Goal: Check status: Check status

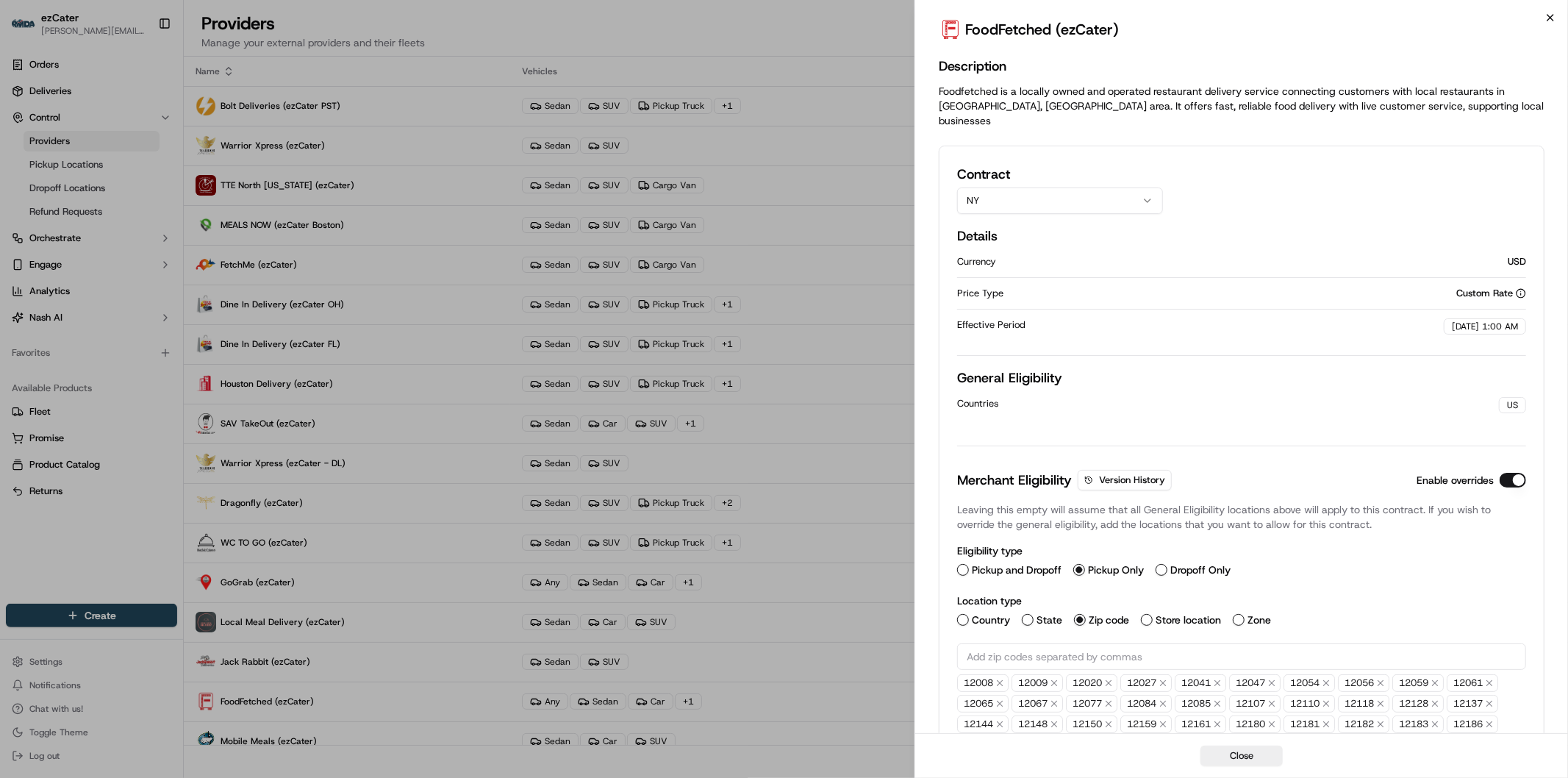
scroll to position [363, 0]
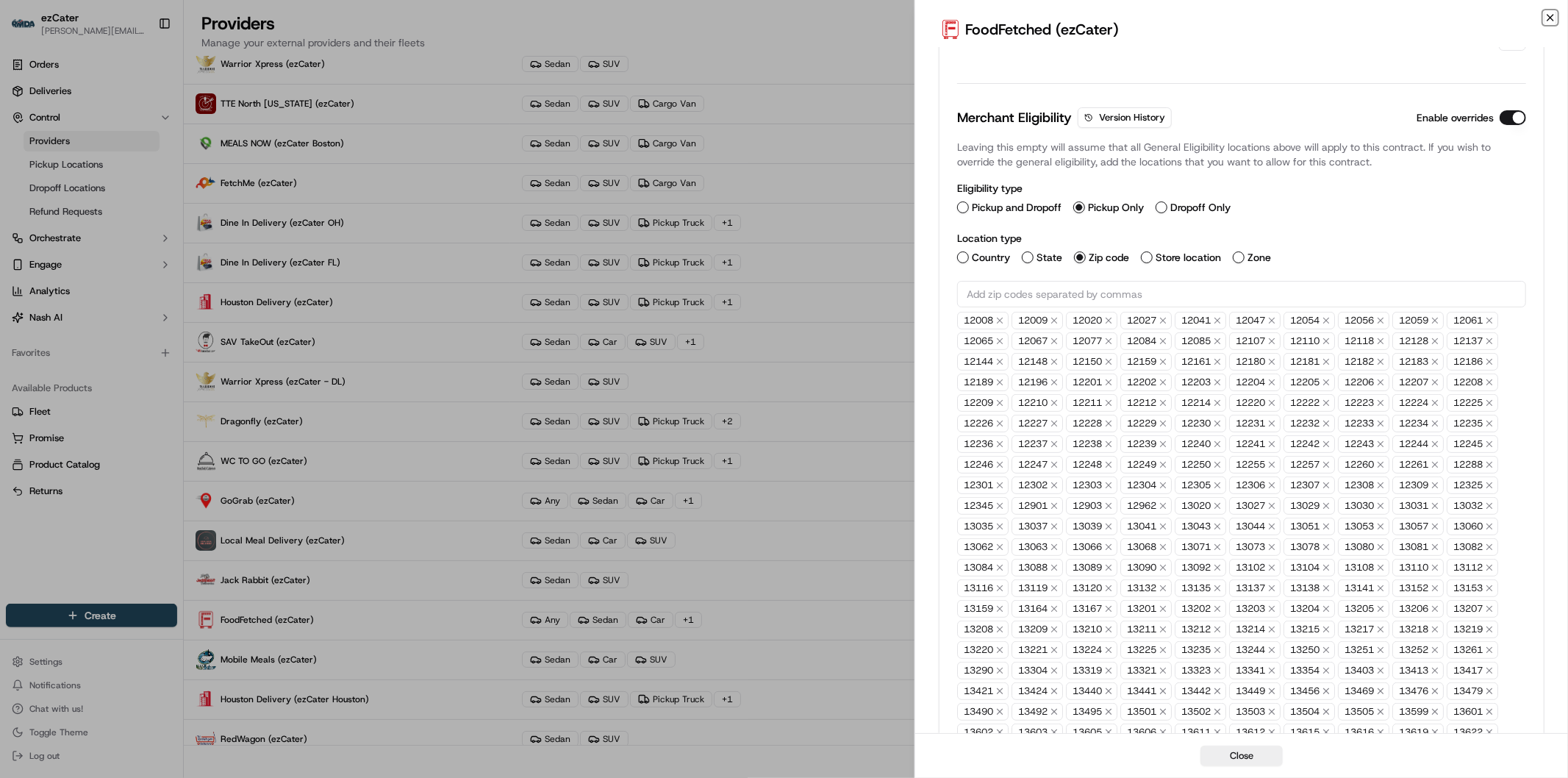
click at [1552, 22] on icon "button" at bounding box center [1550, 18] width 12 height 12
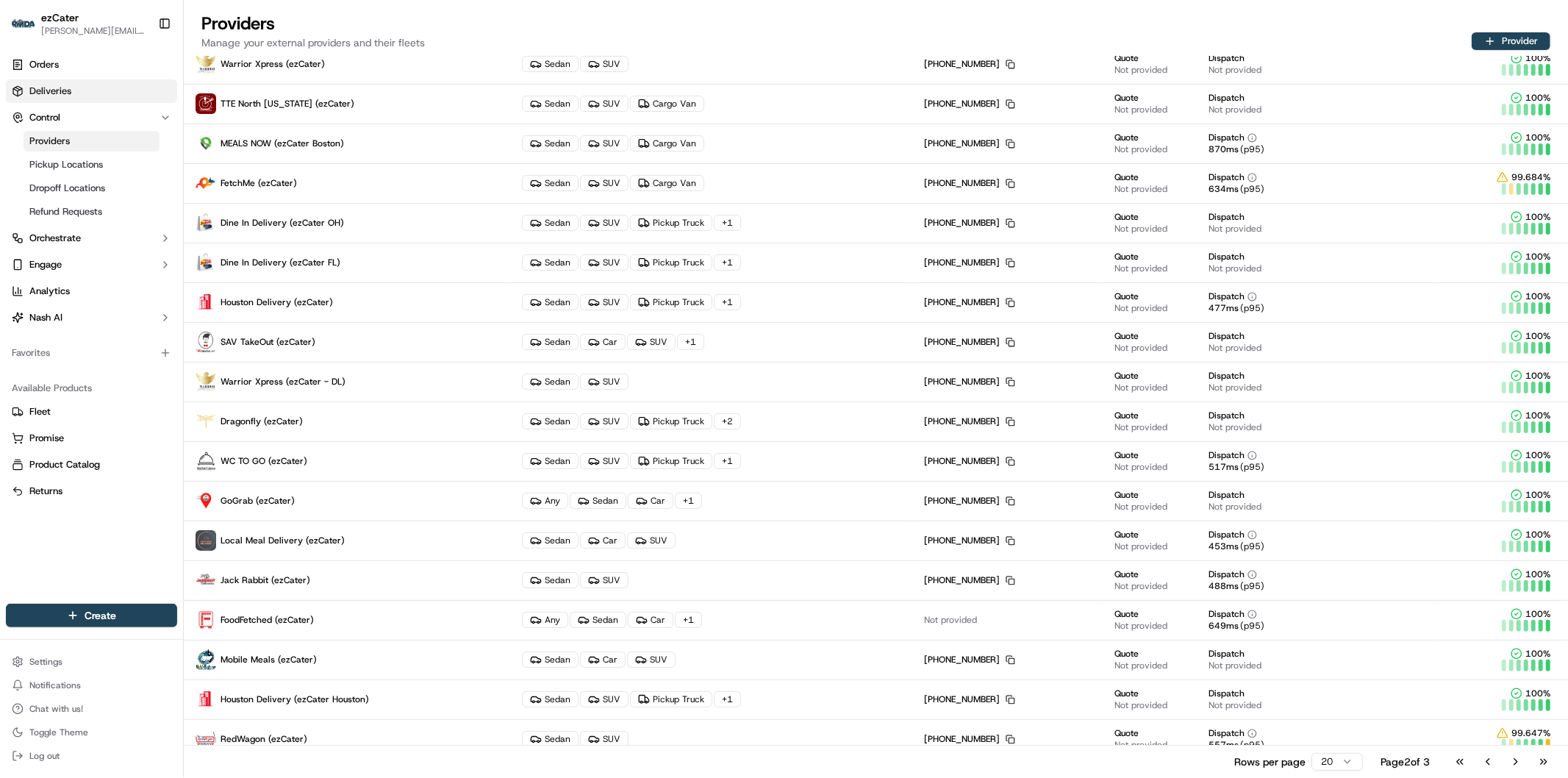
click at [68, 91] on span "Deliveries" at bounding box center [50, 91] width 42 height 13
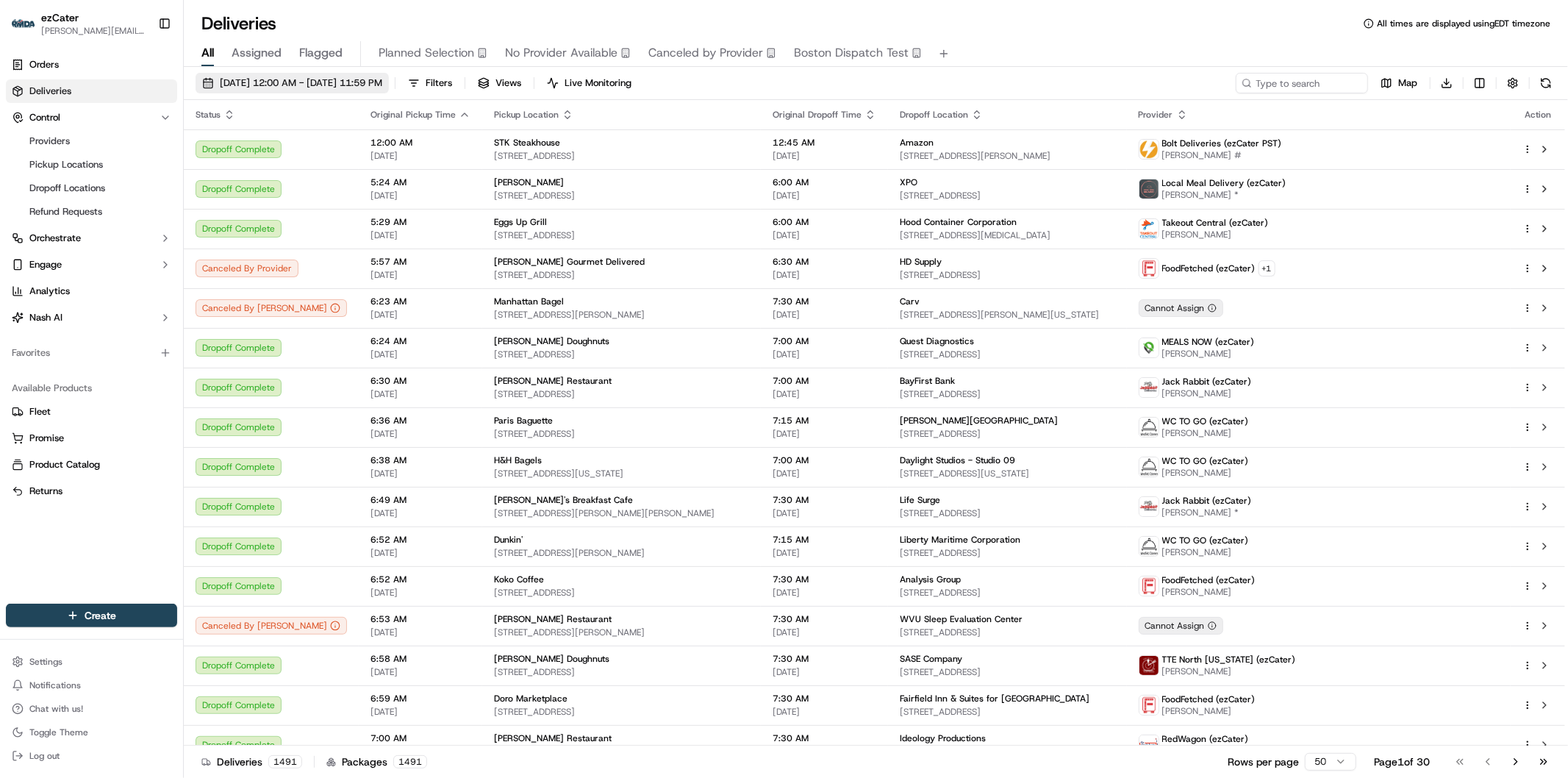
click at [358, 76] on span "[DATE] 12:00 AM - [DATE] 11:59 PM" at bounding box center [301, 83] width 162 height 13
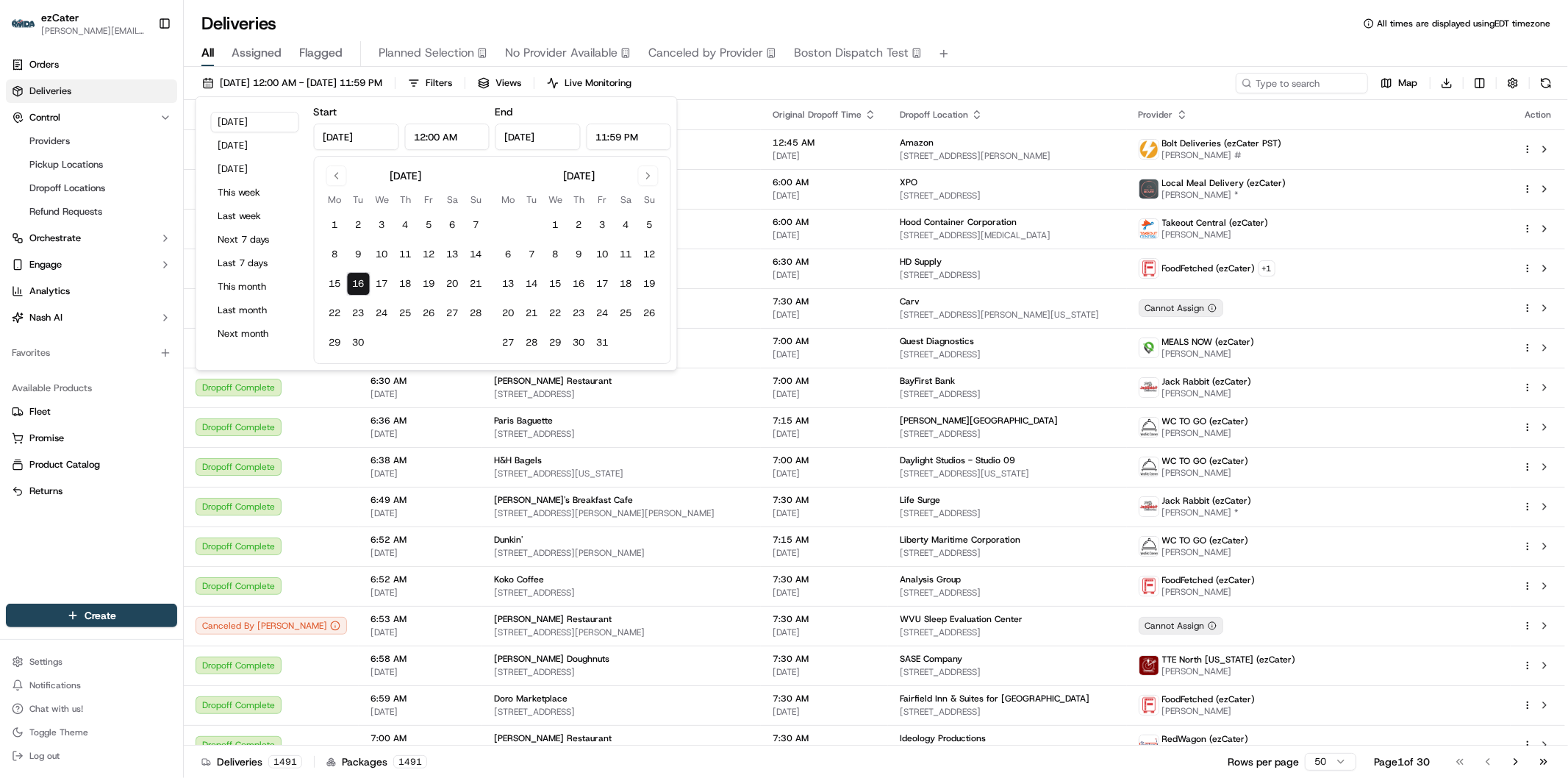
click at [355, 134] on input "[DATE]" at bounding box center [356, 137] width 85 height 27
click at [336, 171] on button "Go to previous month" at bounding box center [337, 175] width 21 height 21
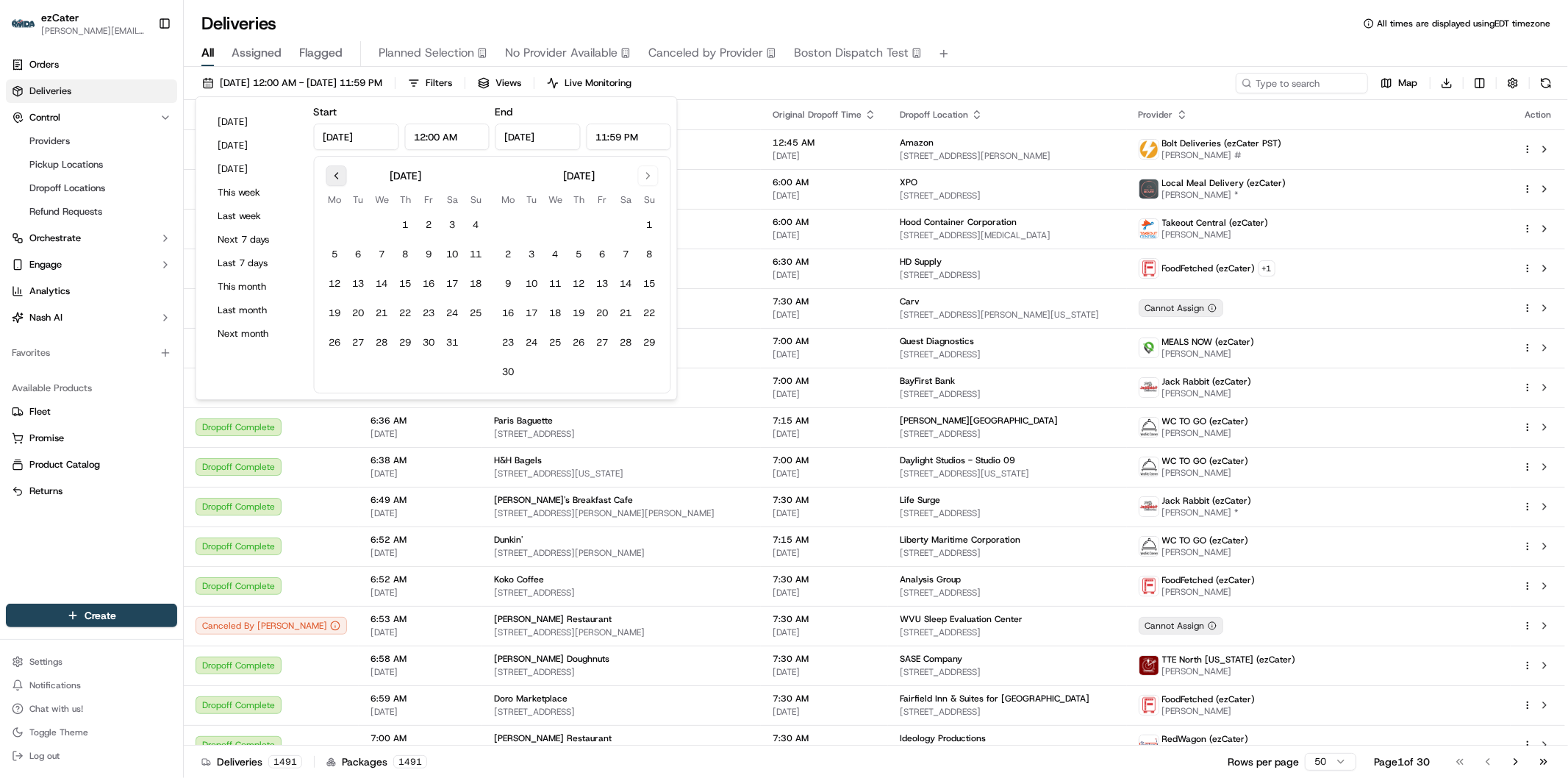
click at [336, 171] on button "Go to previous month" at bounding box center [337, 175] width 21 height 21
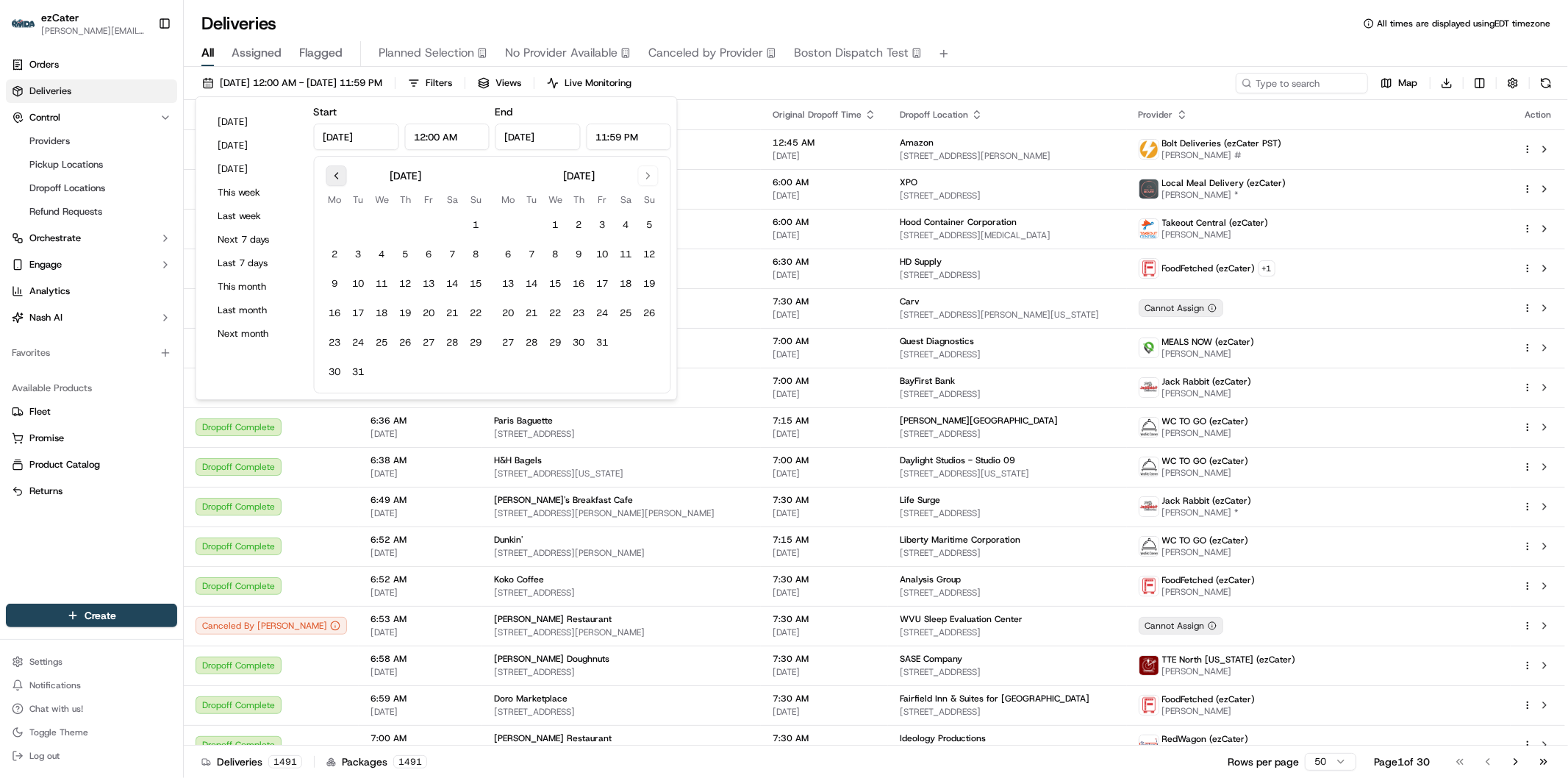
click at [336, 171] on button "Go to previous month" at bounding box center [337, 175] width 21 height 21
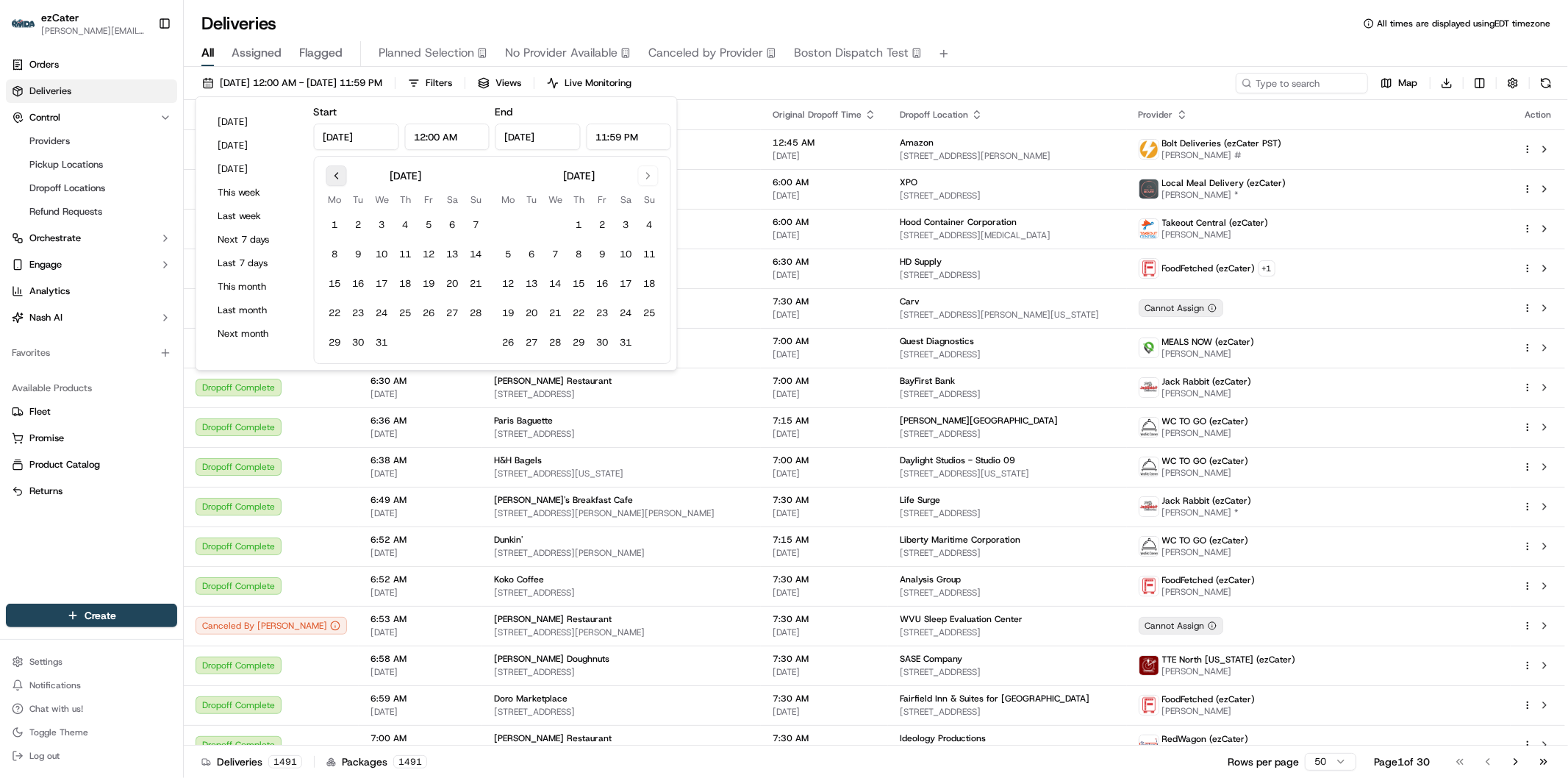
click at [336, 171] on button "Go to previous month" at bounding box center [337, 175] width 21 height 21
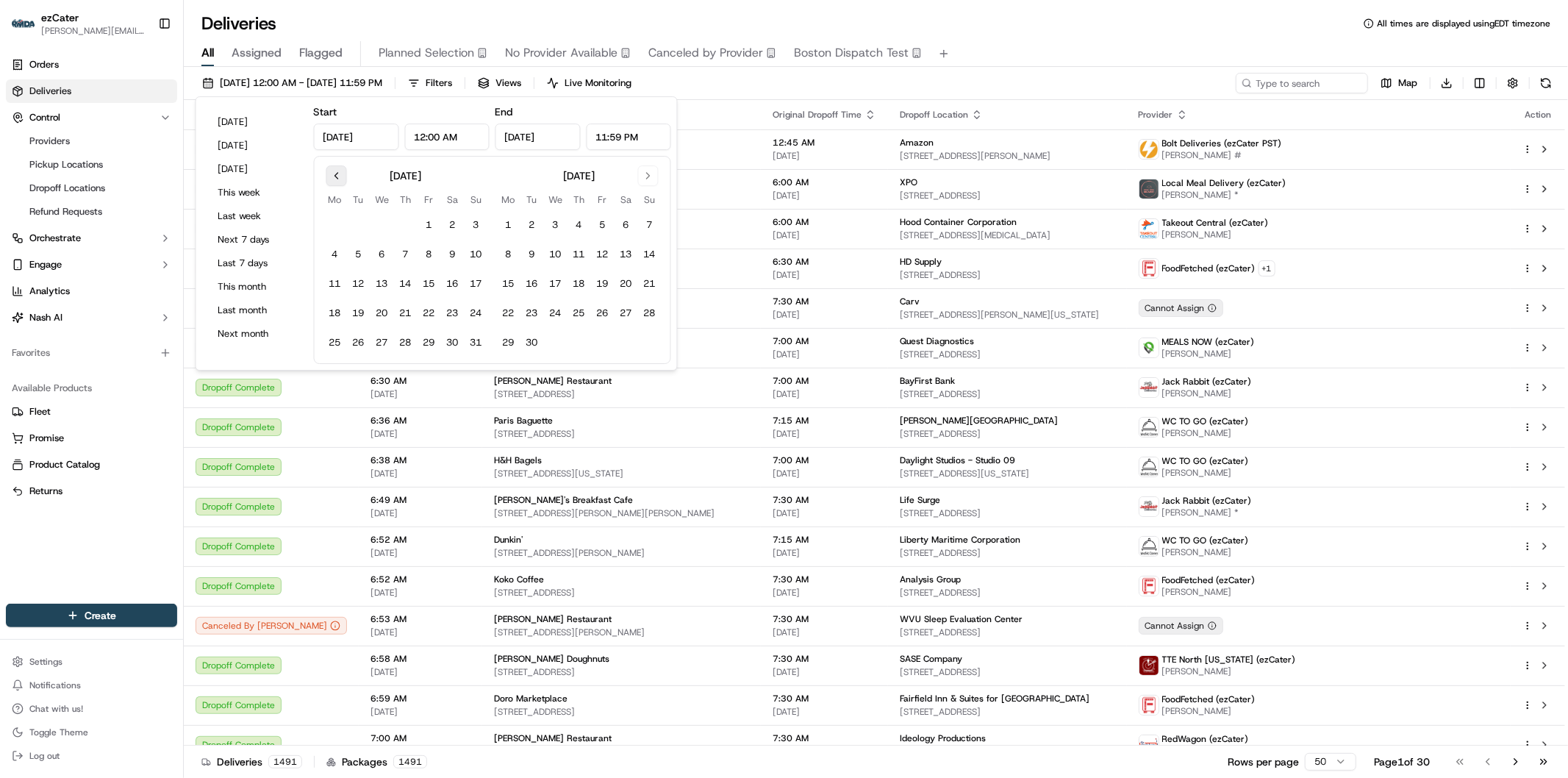
click at [336, 171] on button "Go to previous month" at bounding box center [337, 175] width 21 height 21
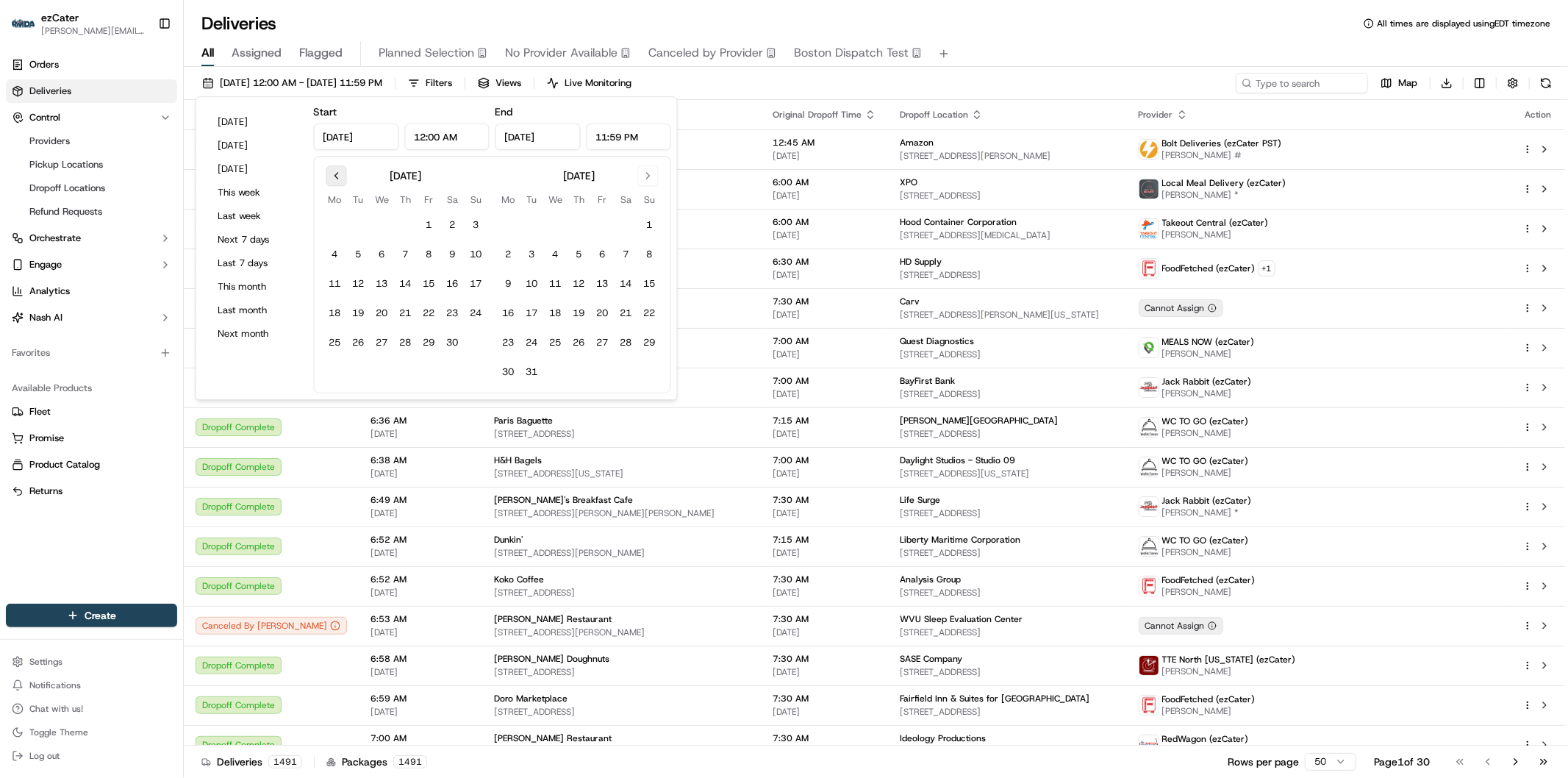
click at [336, 171] on button "Go to previous month" at bounding box center [337, 175] width 21 height 21
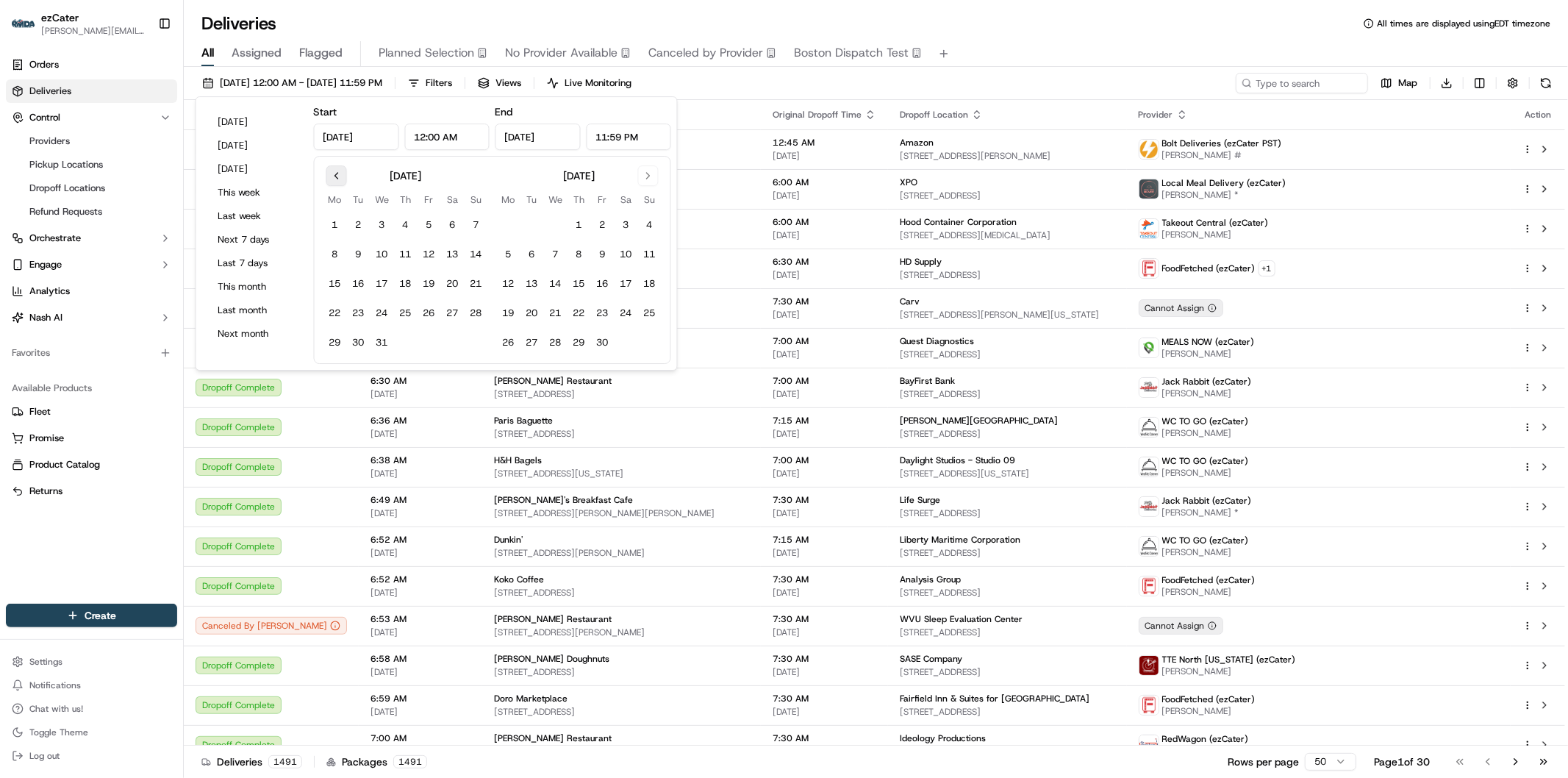
click at [336, 171] on button "Go to previous month" at bounding box center [337, 175] width 21 height 21
click at [651, 229] on button "1" at bounding box center [650, 225] width 24 height 24
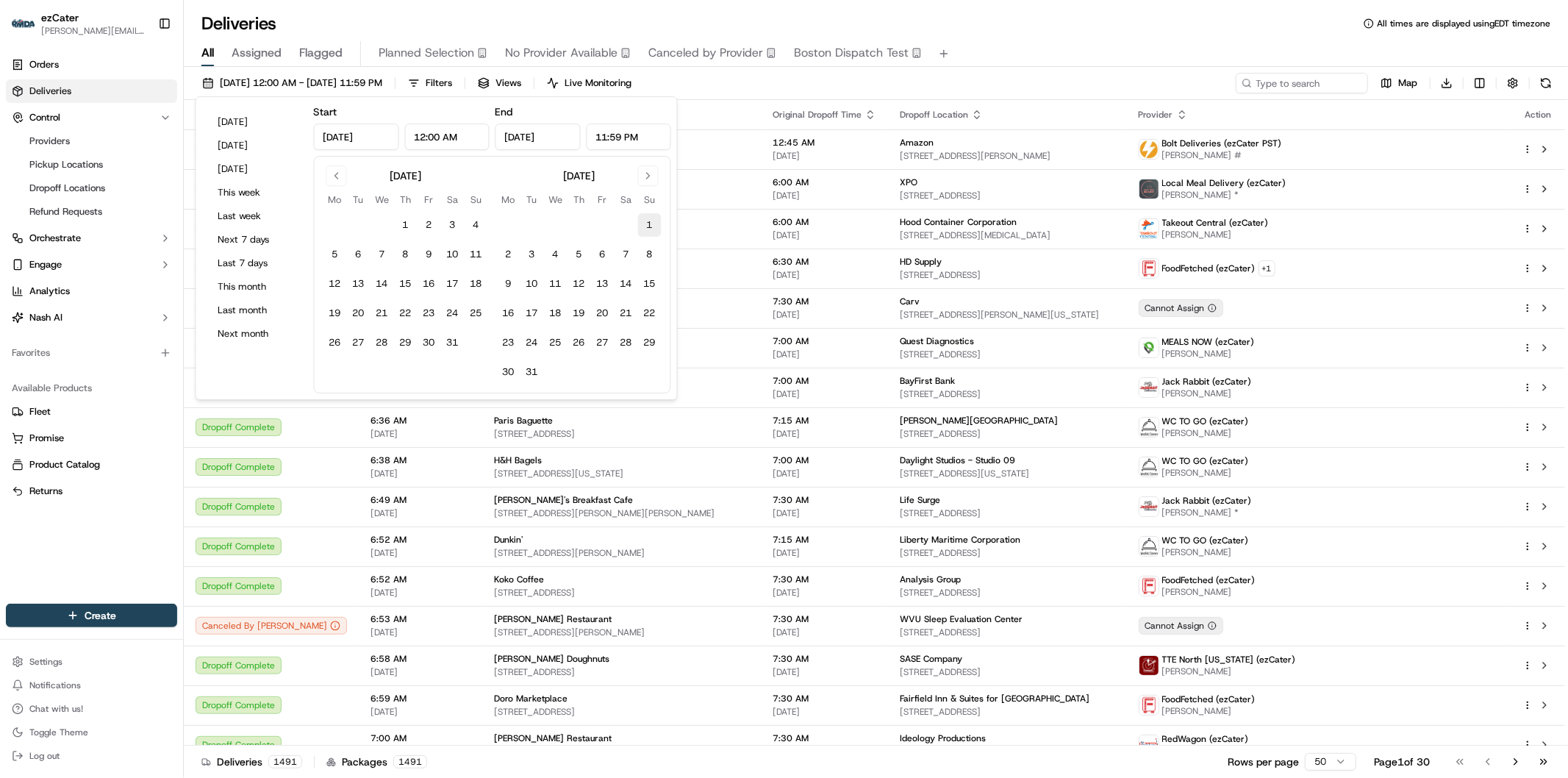
type input "[DATE]"
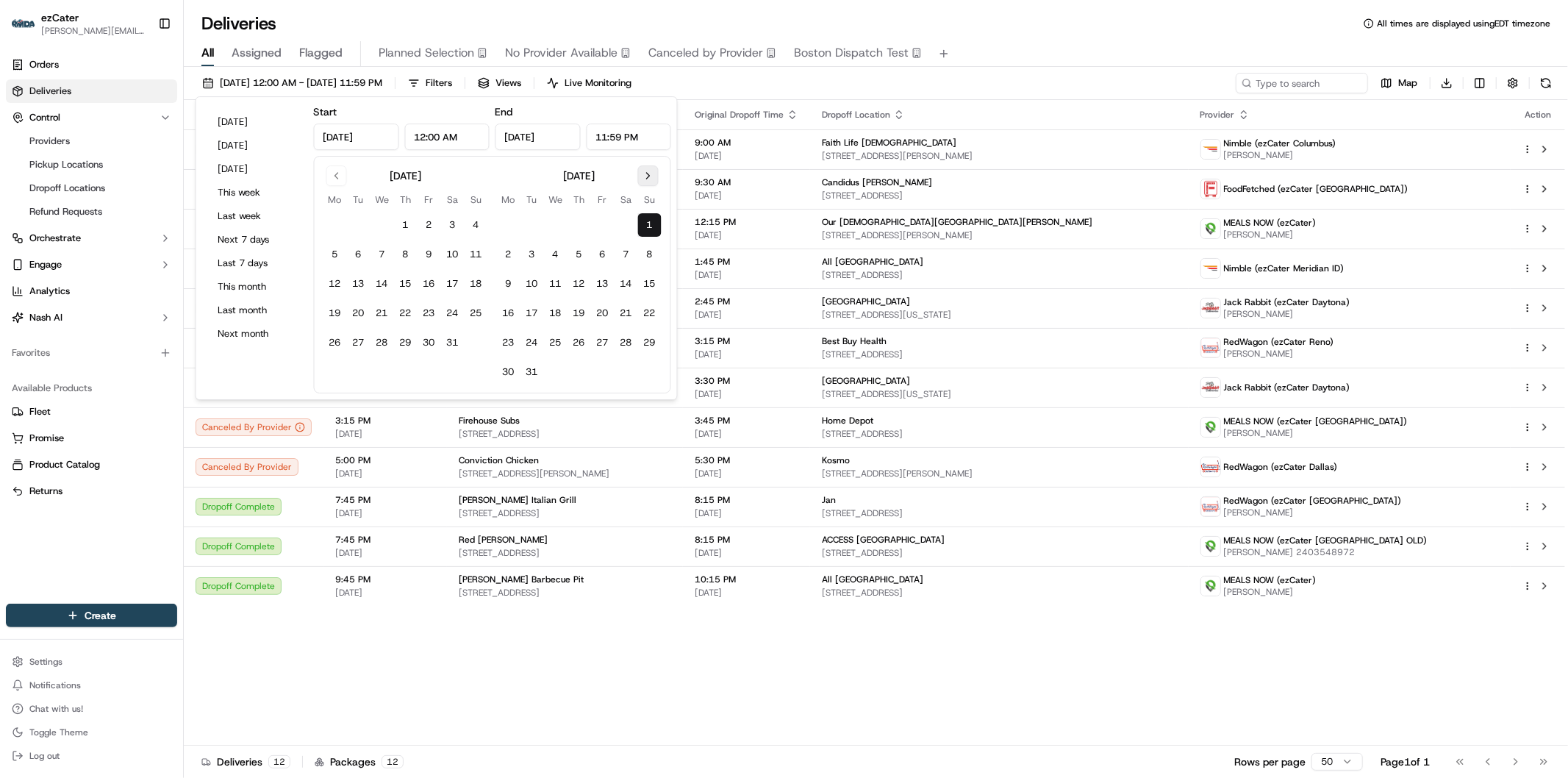
click at [647, 178] on button "Go to next month" at bounding box center [649, 175] width 21 height 21
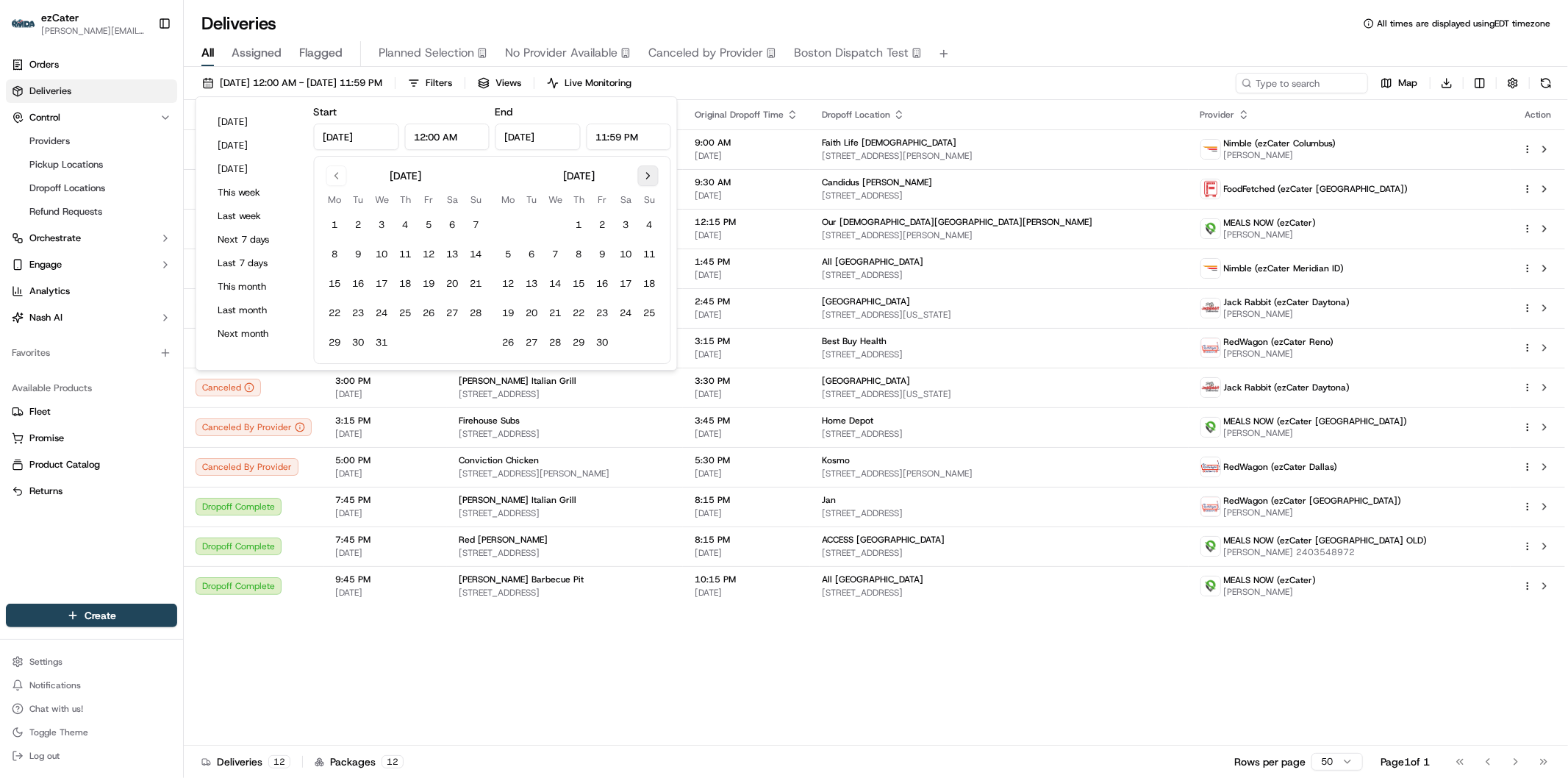
click at [647, 178] on button "Go to next month" at bounding box center [649, 175] width 21 height 21
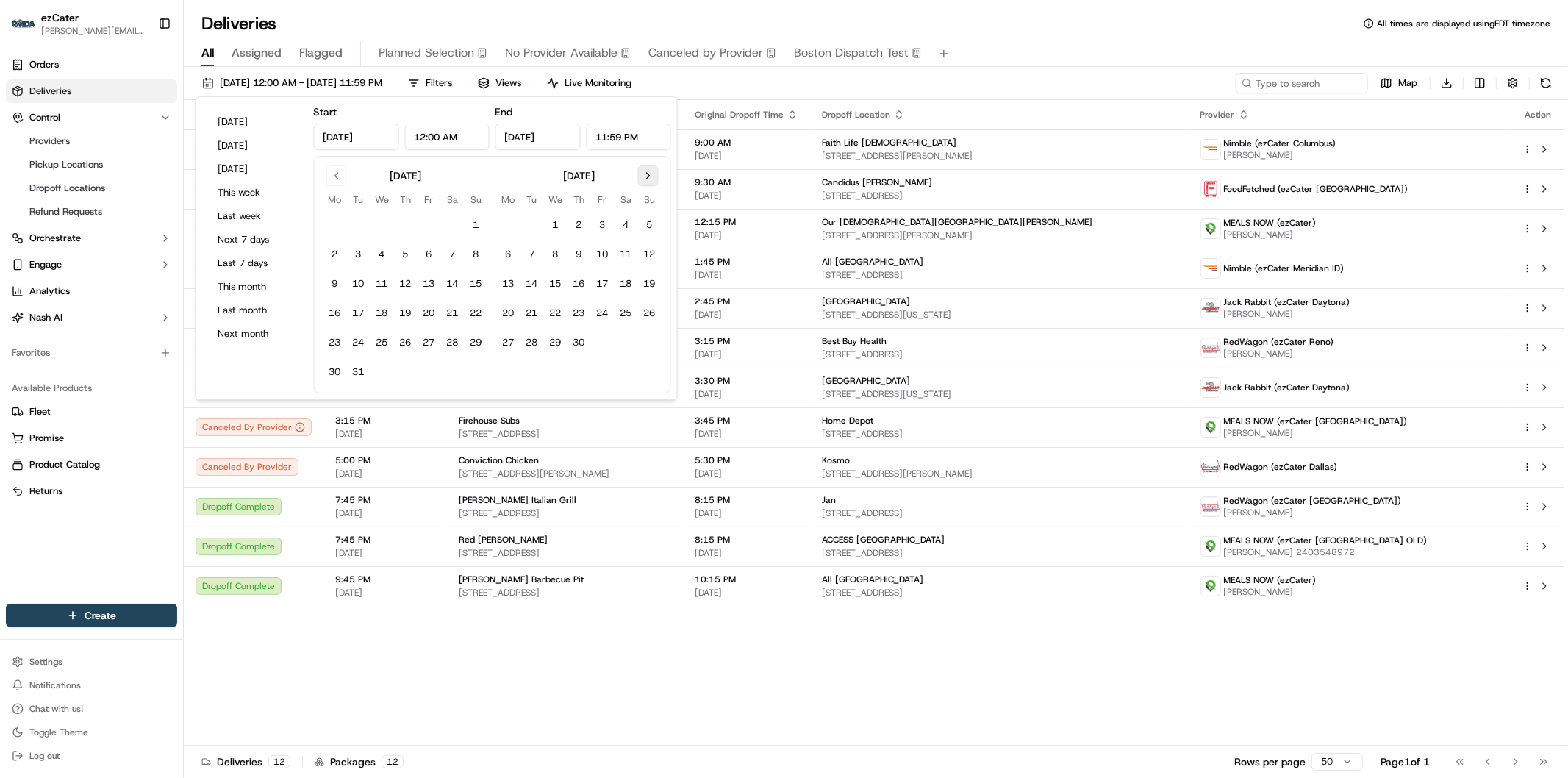
click at [647, 178] on button "Go to next month" at bounding box center [649, 175] width 21 height 21
click at [649, 344] on button "31" at bounding box center [650, 343] width 24 height 24
type input "[DATE]"
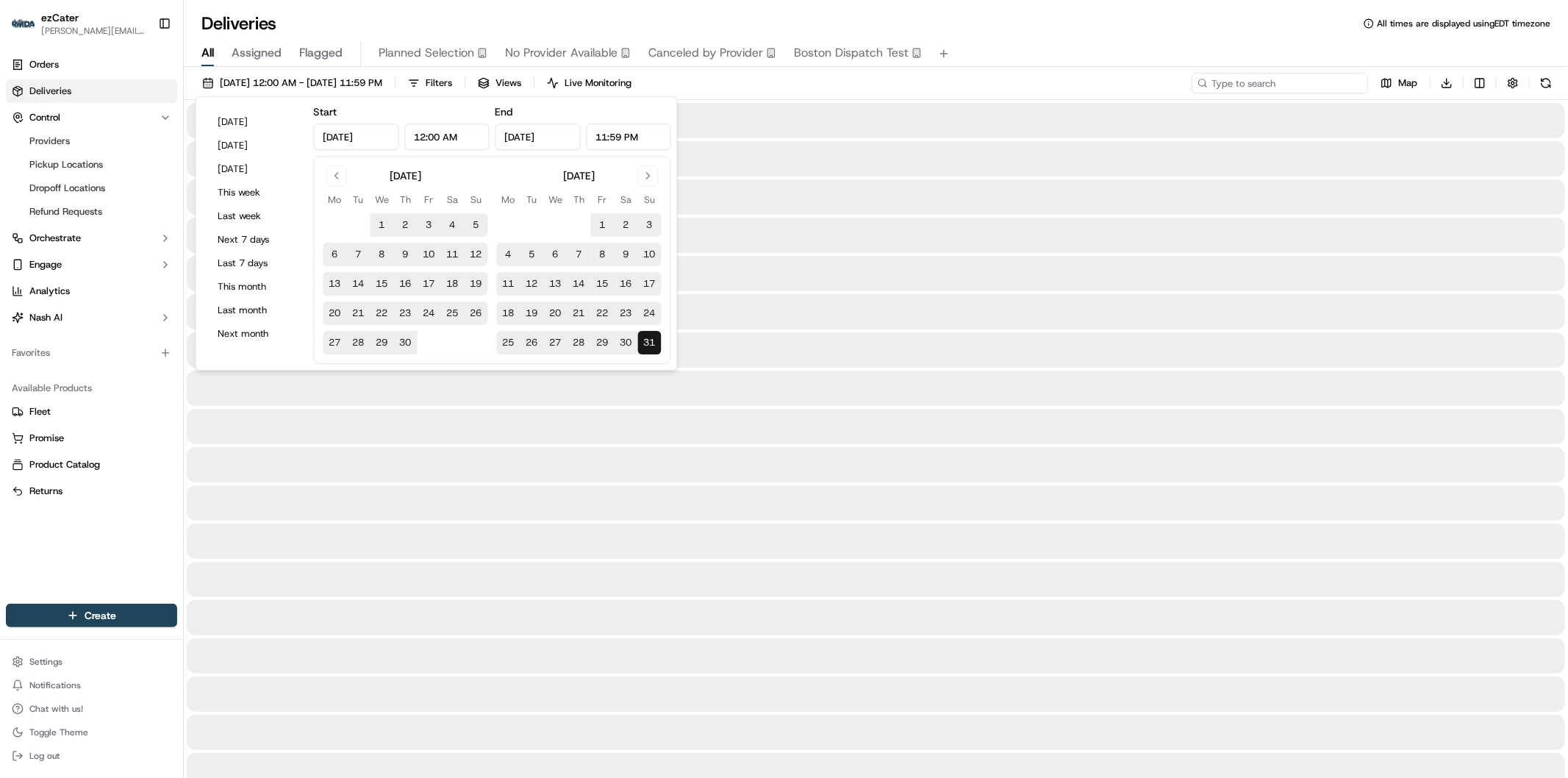
click at [1321, 87] on input at bounding box center [1280, 83] width 176 height 21
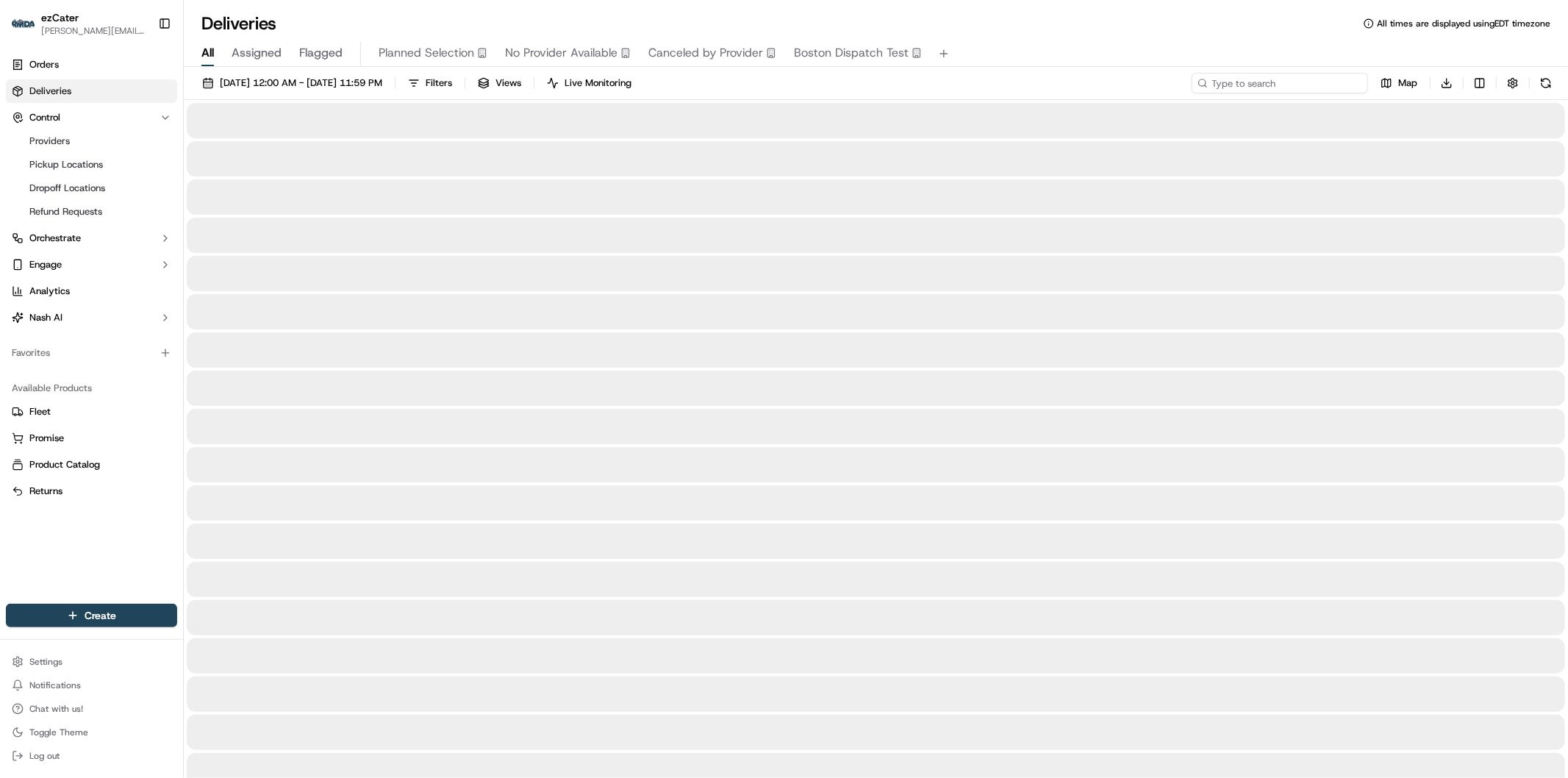
paste input "V9QFAC"
drag, startPoint x: 1222, startPoint y: 76, endPoint x: 1200, endPoint y: 81, distance: 22.6
click at [1196, 77] on input "V9QFAC" at bounding box center [1280, 83] width 176 height 21
paste input "Y7KWWV"
click at [1257, 85] on input "Y7KWWV" at bounding box center [1280, 83] width 176 height 21
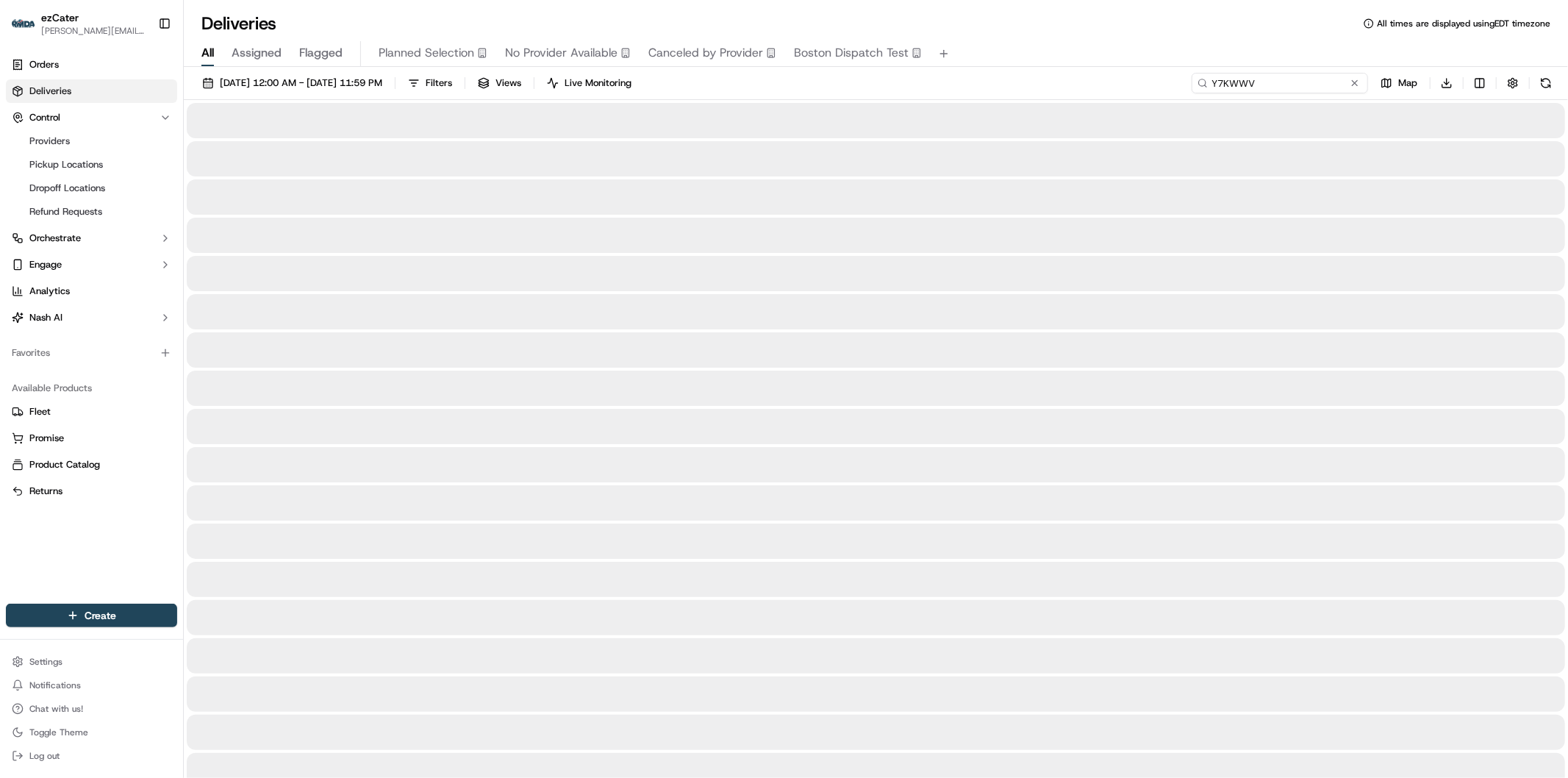
type input "Y7KWWV"
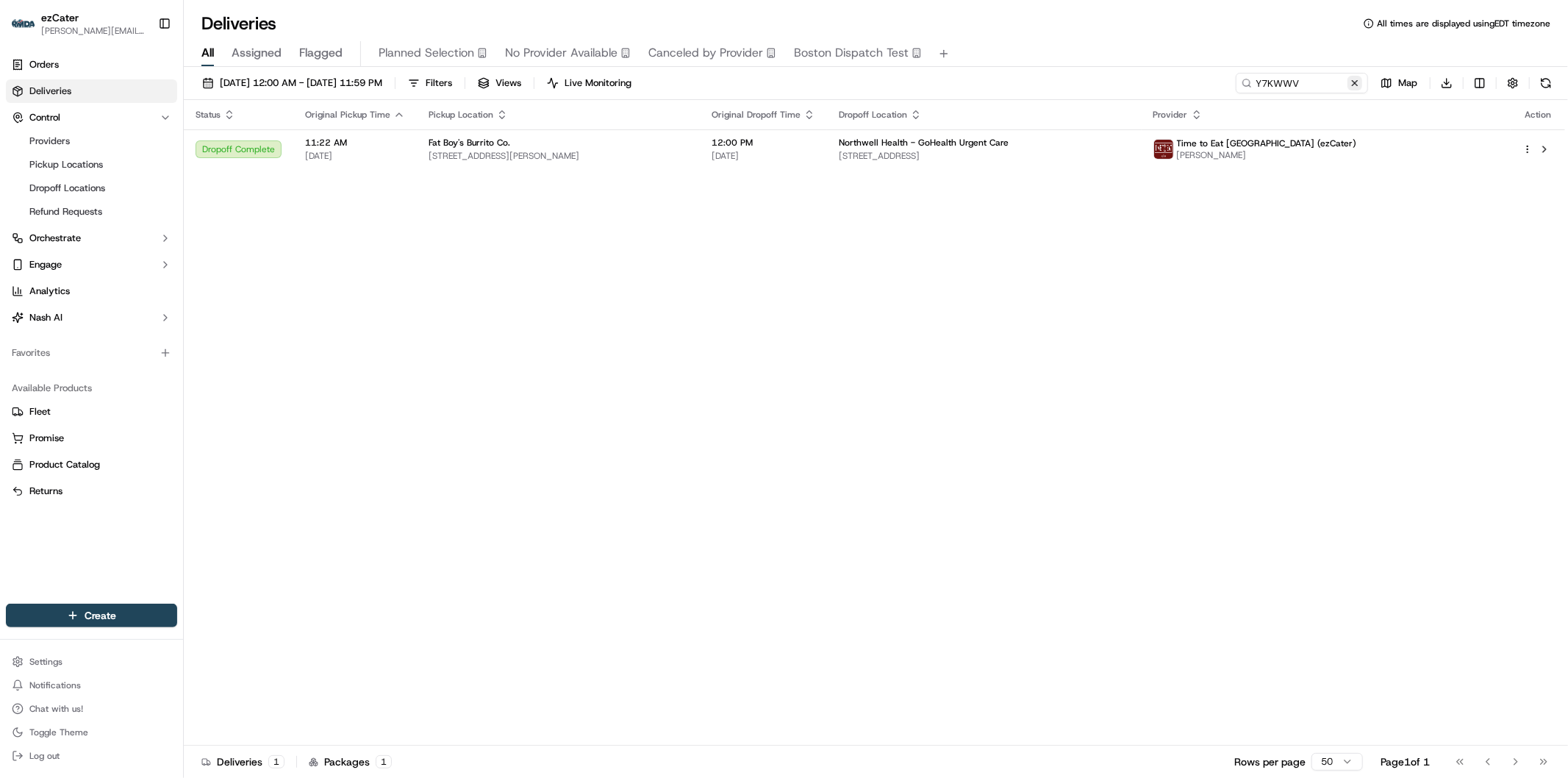
click at [1358, 76] on button at bounding box center [1355, 83] width 15 height 15
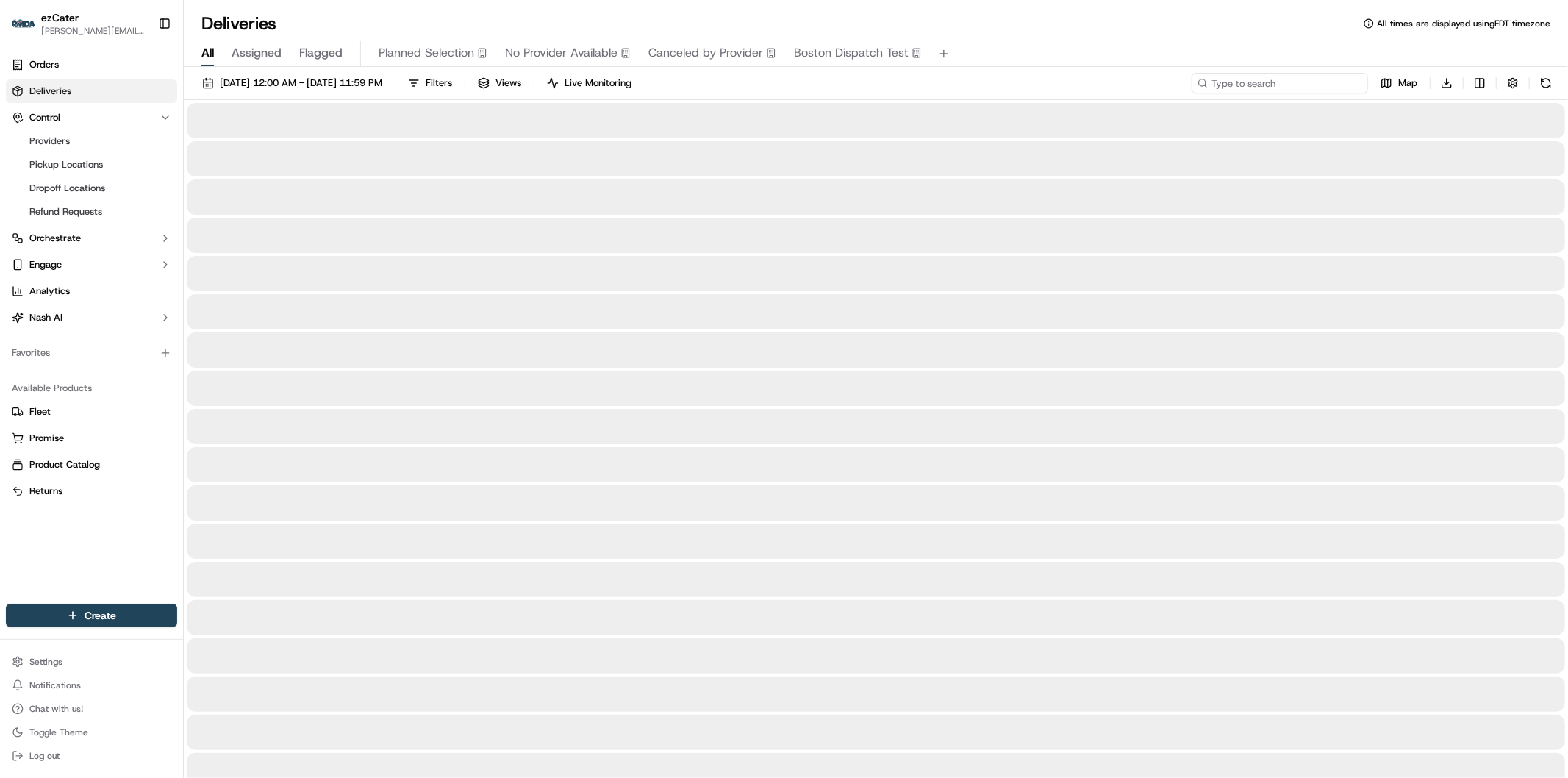
click at [1303, 78] on input at bounding box center [1280, 83] width 176 height 21
paste input "P9V7XV"
type input "P9V7XV"
